Goal: Navigation & Orientation: Go to known website

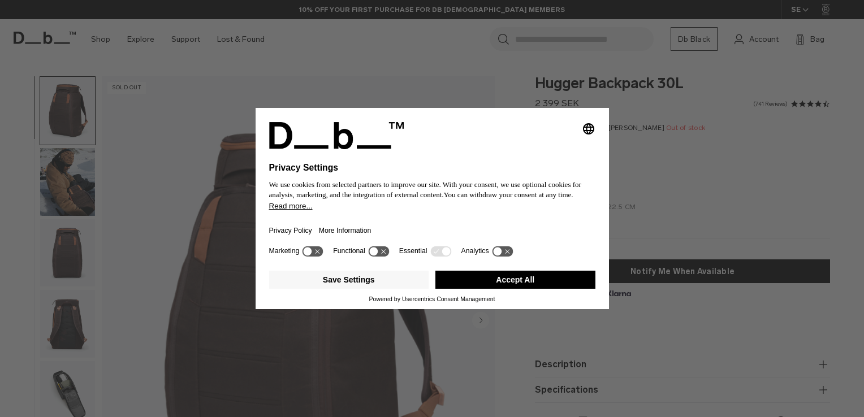
click at [658, 141] on div "Selecting an option will immediately change the language Privacy Settings We us…" at bounding box center [432, 208] width 864 height 417
click at [561, 283] on button "Accept All" at bounding box center [515, 280] width 160 height 18
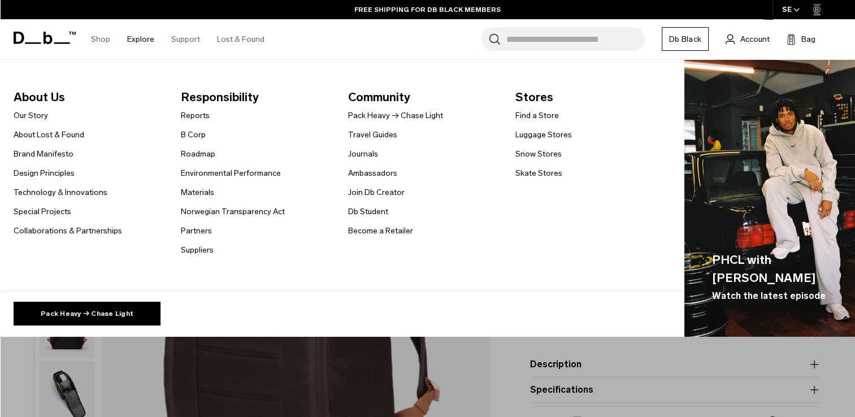
click at [142, 42] on link "Explore" at bounding box center [140, 39] width 27 height 40
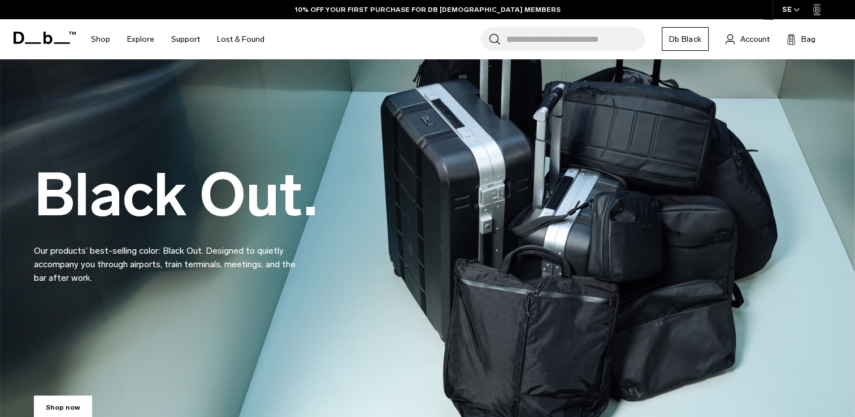
scroll to position [57, 0]
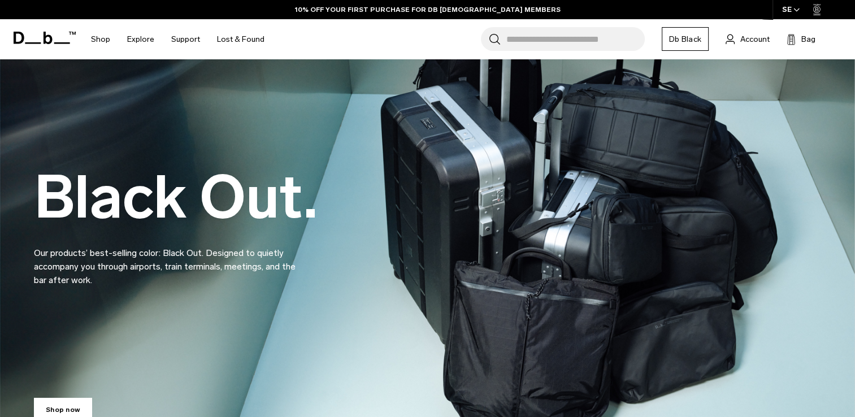
click at [40, 36] on icon at bounding box center [45, 38] width 62 height 12
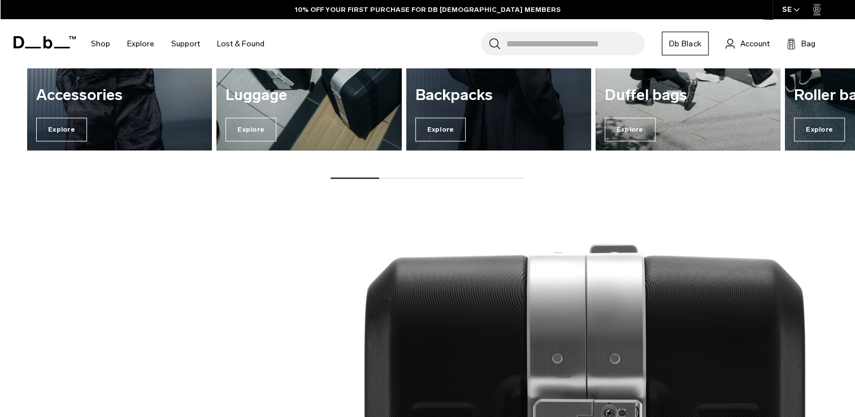
scroll to position [1527, 0]
